Goal: Information Seeking & Learning: Learn about a topic

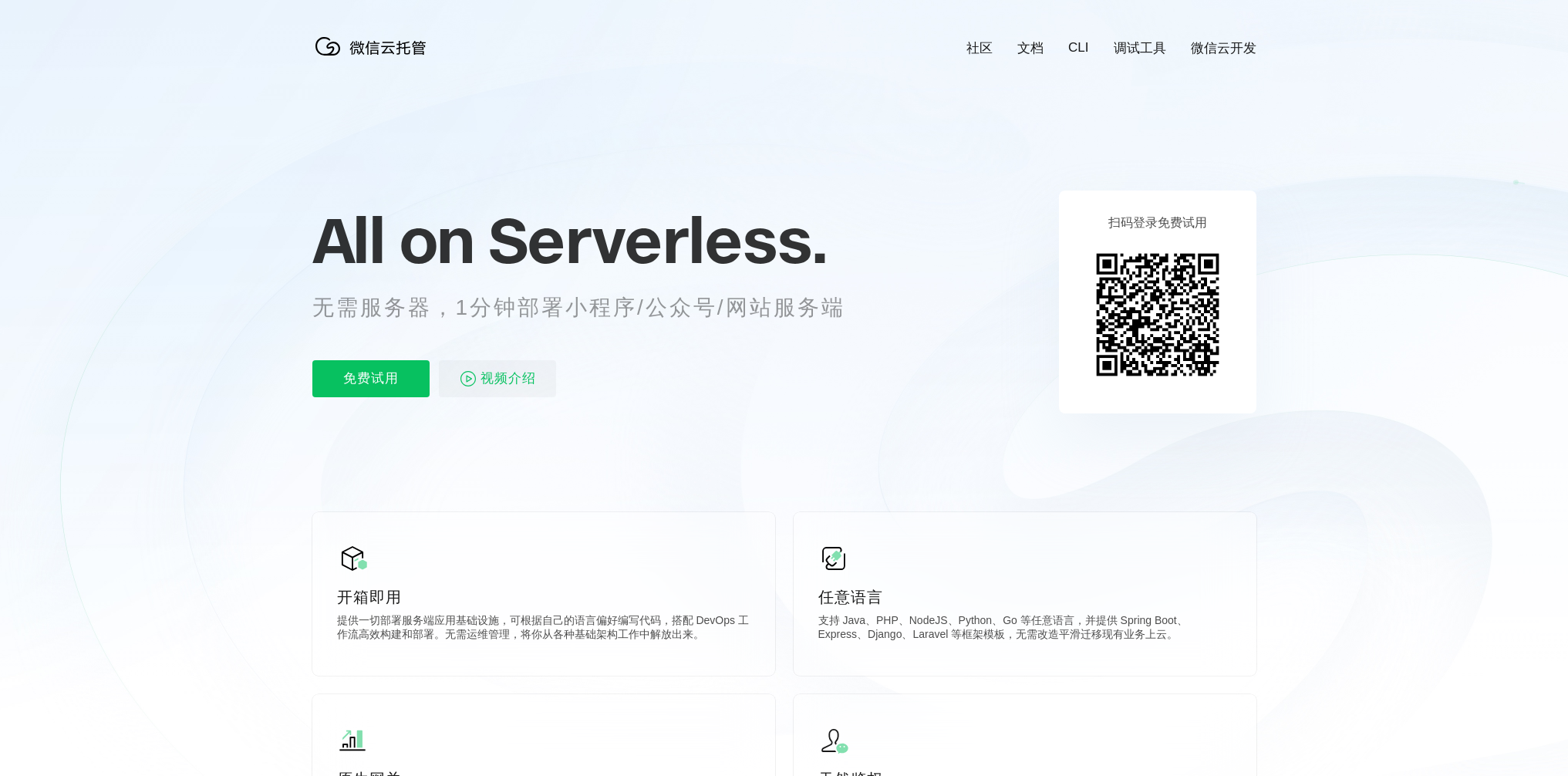
scroll to position [0, 2742]
click at [585, 388] on div "免费试用 视频介绍" at bounding box center [598, 379] width 571 height 37
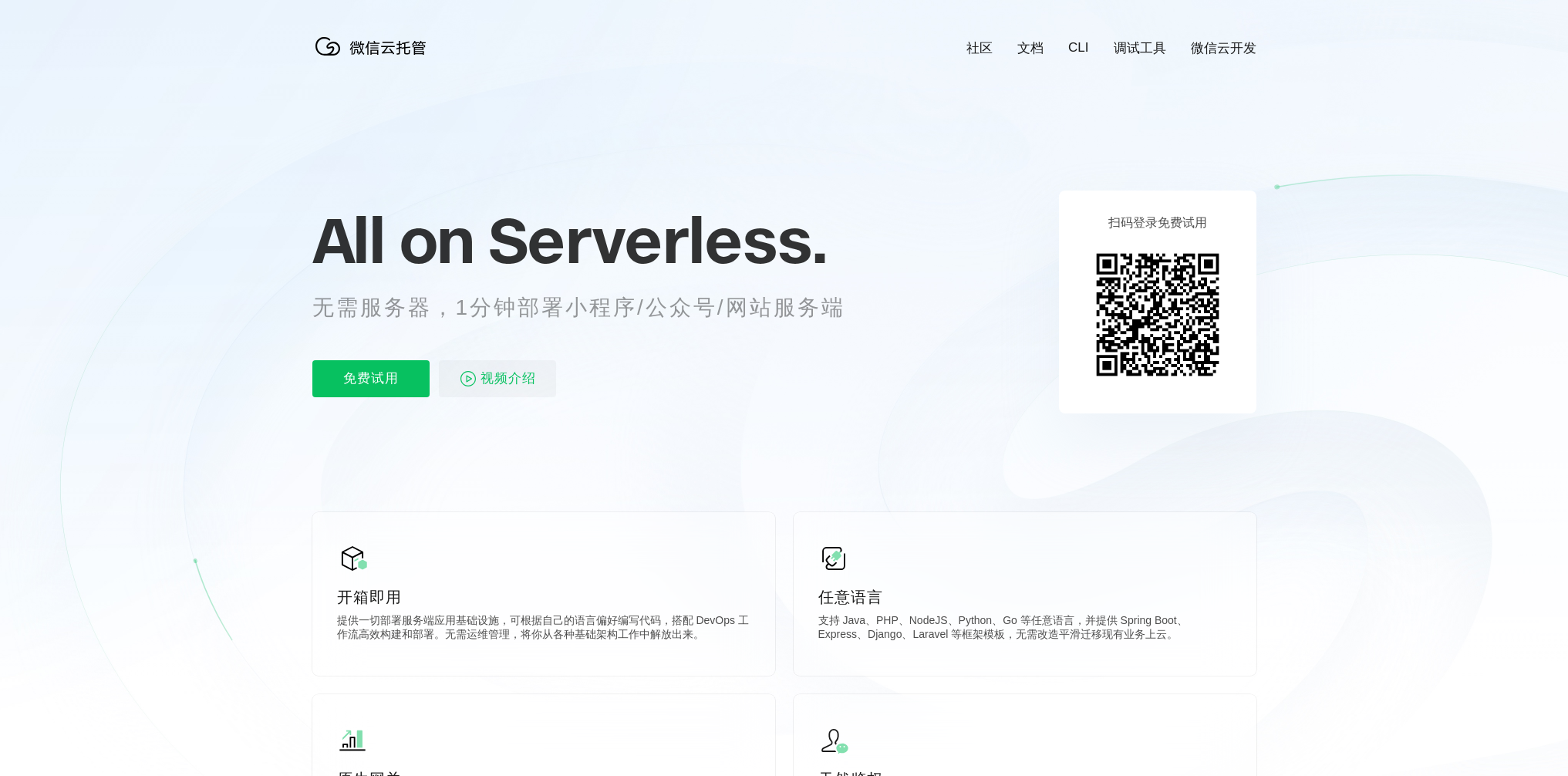
click at [954, 308] on icon at bounding box center [784, 416] width 1481 height 833
